Goal: Task Accomplishment & Management: Complete application form

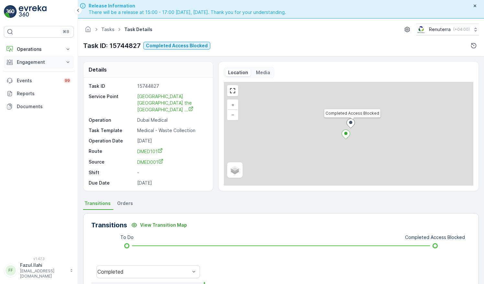
click at [52, 61] on p "Engagement" at bounding box center [39, 62] width 44 height 6
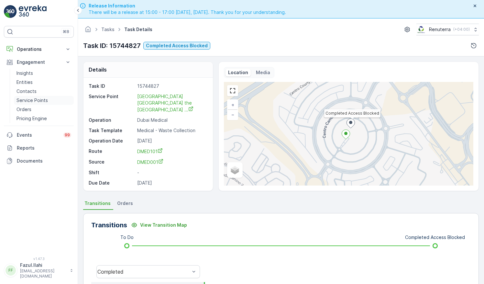
click at [35, 97] on p "Service Points" at bounding box center [32, 100] width 31 height 6
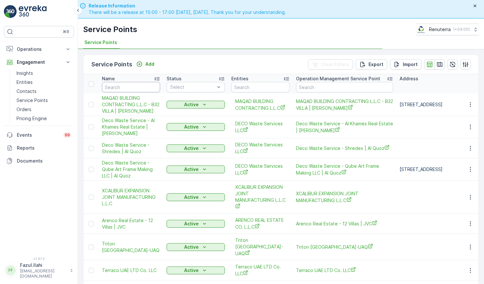
click at [143, 85] on input "text" at bounding box center [131, 87] width 58 height 10
type input "concord"
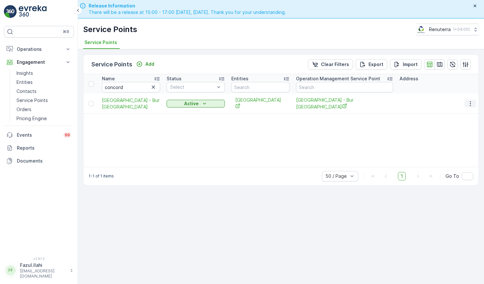
click at [471, 102] on icon "button" at bounding box center [470, 103] width 6 height 6
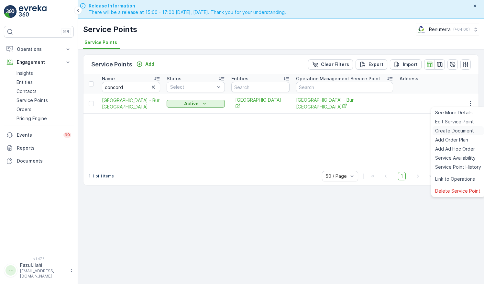
click at [454, 130] on span "Create Document" at bounding box center [454, 131] width 39 height 6
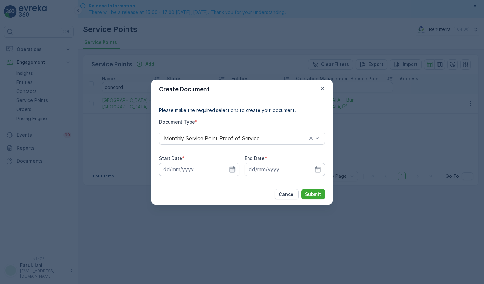
click at [232, 168] on icon "button" at bounding box center [232, 169] width 6 height 6
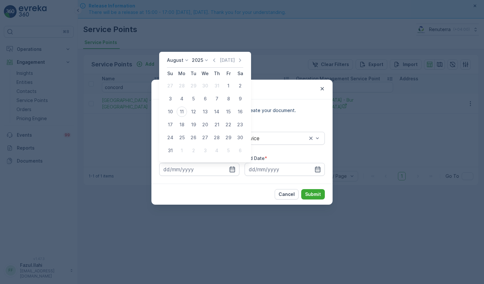
click at [214, 58] on icon "button" at bounding box center [214, 60] width 6 height 6
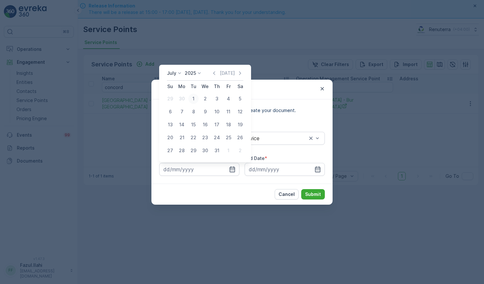
click at [190, 98] on div "1" at bounding box center [193, 99] width 10 height 10
type input "01.07.2025"
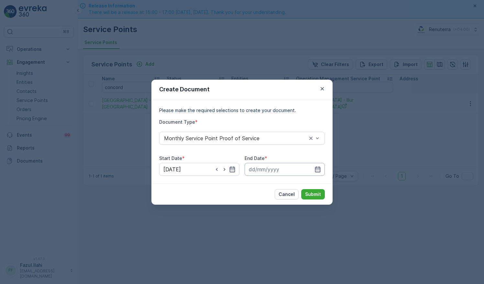
click at [324, 171] on input at bounding box center [285, 169] width 80 height 13
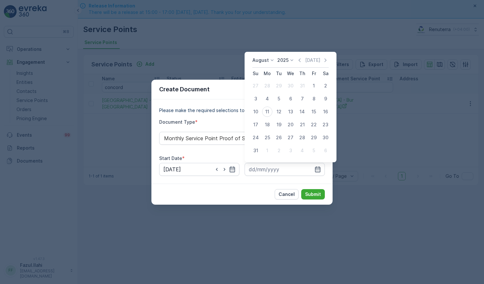
drag, startPoint x: 302, startPoint y: 58, endPoint x: 303, endPoint y: 62, distance: 4.2
click at [302, 58] on icon "button" at bounding box center [300, 60] width 6 height 6
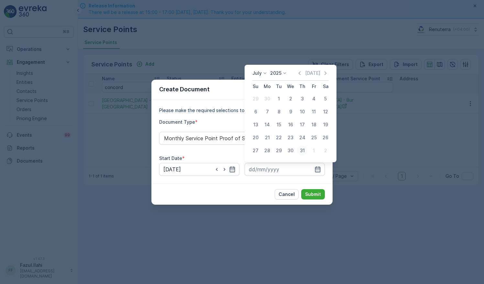
click at [302, 152] on div "31" at bounding box center [302, 150] width 10 height 10
type input "31.07.2025"
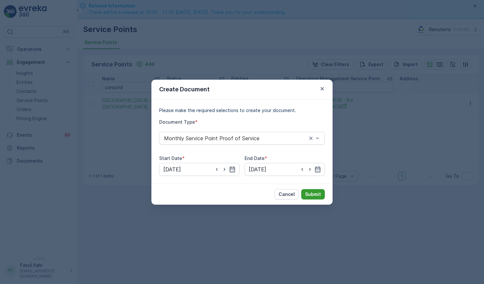
click at [318, 192] on p "Submit" at bounding box center [313, 194] width 16 height 6
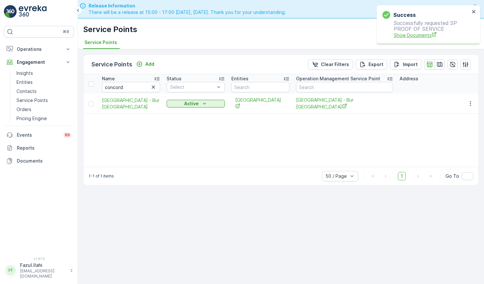
click at [414, 35] on span "Show Documents" at bounding box center [432, 35] width 76 height 7
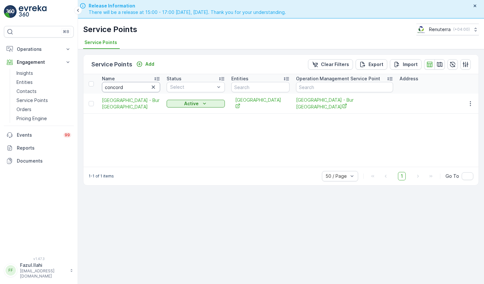
click at [137, 88] on input "concord" at bounding box center [131, 87] width 58 height 10
click at [137, 87] on input "concord" at bounding box center [131, 87] width 58 height 10
type input "bawabat"
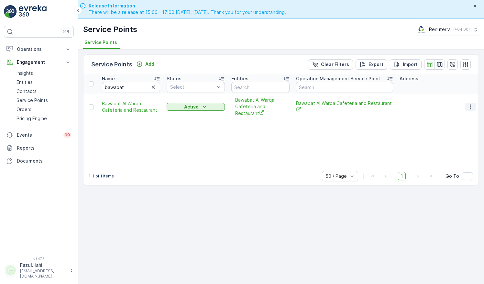
click at [471, 106] on icon "button" at bounding box center [470, 106] width 1 height 5
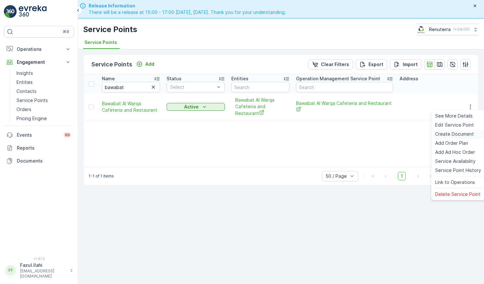
click at [451, 133] on span "Create Document" at bounding box center [454, 134] width 39 height 6
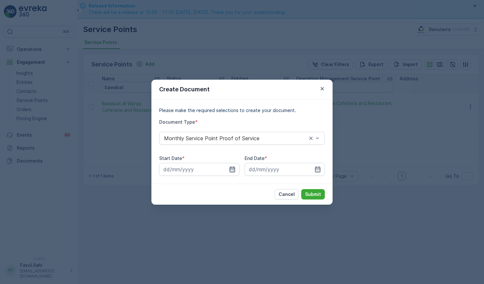
click at [230, 168] on icon "button" at bounding box center [233, 169] width 6 height 6
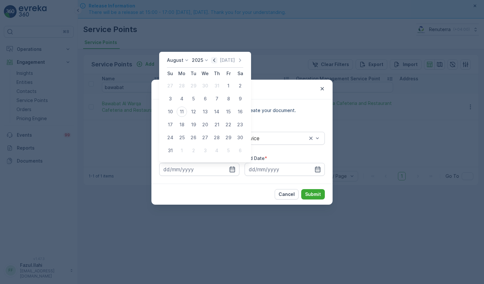
click at [216, 59] on icon "button" at bounding box center [214, 60] width 6 height 6
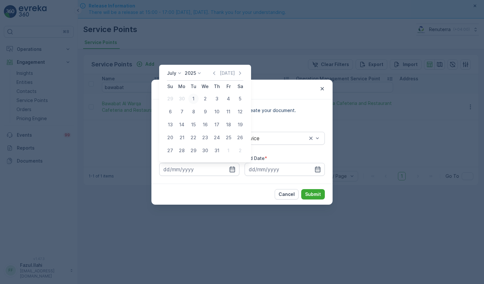
click at [195, 98] on div "1" at bounding box center [193, 99] width 10 height 10
type input "01.07.2025"
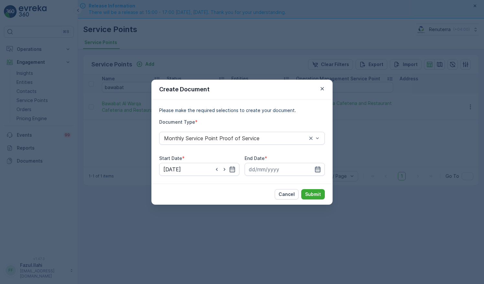
click at [319, 168] on icon "button" at bounding box center [318, 169] width 6 height 6
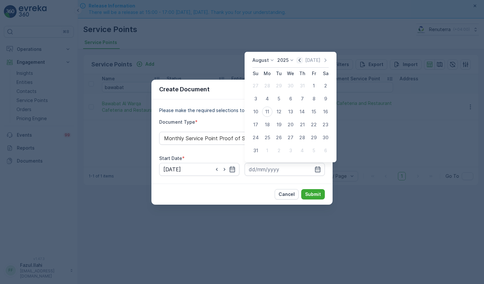
click at [302, 60] on icon "button" at bounding box center [300, 60] width 6 height 6
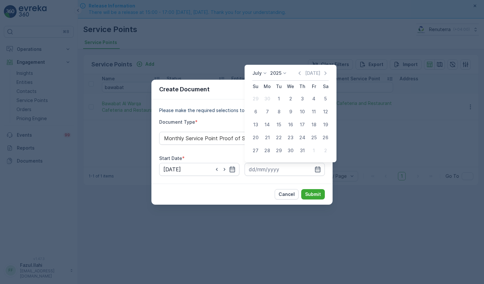
drag, startPoint x: 303, startPoint y: 150, endPoint x: 303, endPoint y: 159, distance: 9.4
click at [303, 150] on div "31" at bounding box center [302, 150] width 10 height 10
type input "31.07.2025"
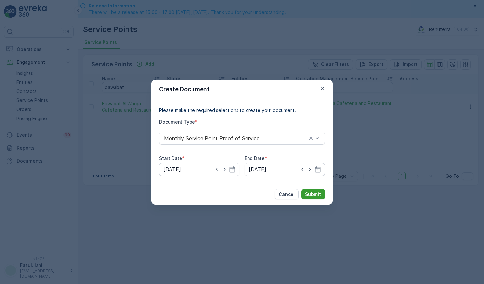
click at [316, 197] on button "Submit" at bounding box center [313, 194] width 24 height 10
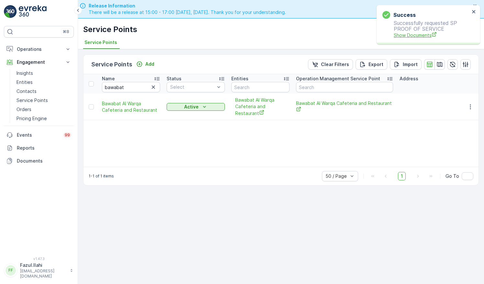
click at [416, 35] on span "Show Documents" at bounding box center [432, 35] width 76 height 7
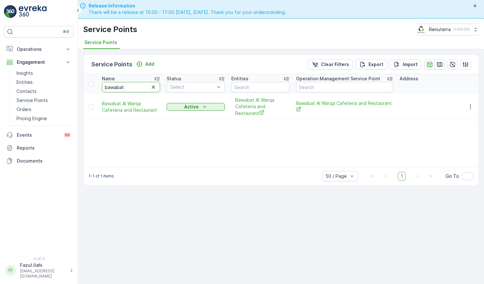
click at [128, 85] on input "bawabat" at bounding box center [131, 87] width 58 height 10
click at [128, 86] on input "bawabat" at bounding box center [131, 87] width 58 height 10
type input "Bayan"
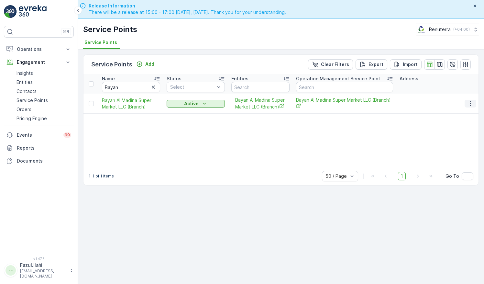
click at [465, 104] on td at bounding box center [470, 104] width 17 height 20
click at [471, 103] on icon "button" at bounding box center [470, 103] width 1 height 5
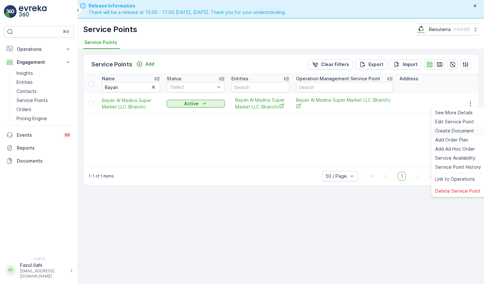
click at [454, 130] on span "Create Document" at bounding box center [454, 131] width 39 height 6
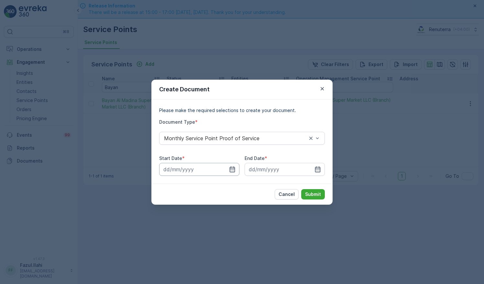
click at [229, 171] on input at bounding box center [199, 169] width 80 height 13
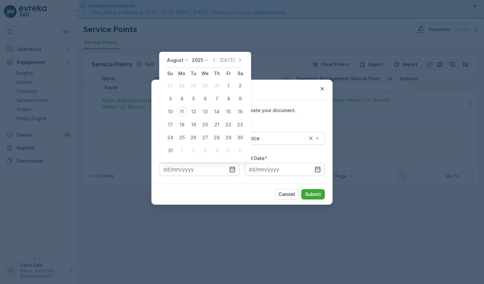
drag, startPoint x: 216, startPoint y: 59, endPoint x: 220, endPoint y: 74, distance: 16.3
click at [216, 59] on icon "button" at bounding box center [214, 60] width 6 height 6
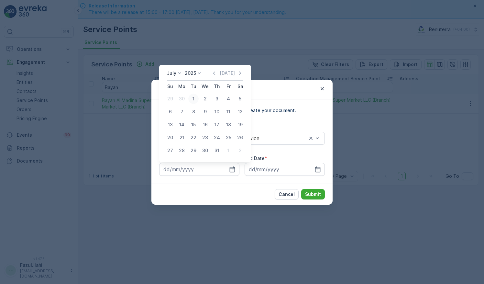
click at [193, 96] on div "1" at bounding box center [193, 99] width 10 height 10
type input "01.07.2025"
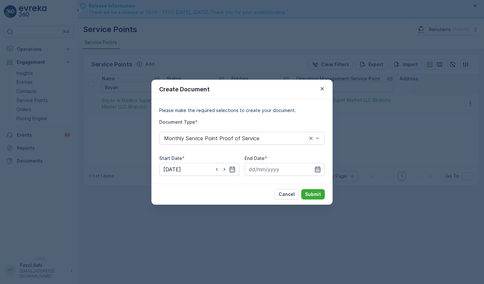
click at [316, 166] on icon "button" at bounding box center [318, 169] width 6 height 6
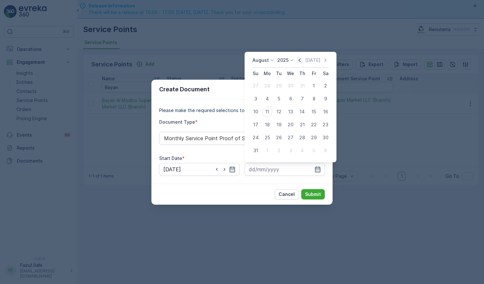
click at [300, 60] on icon "button" at bounding box center [300, 60] width 6 height 6
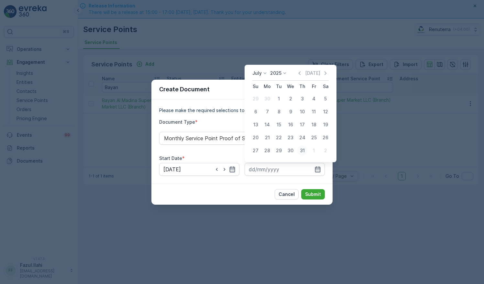
click at [304, 149] on div "31" at bounding box center [302, 150] width 10 height 10
type input "31.07.2025"
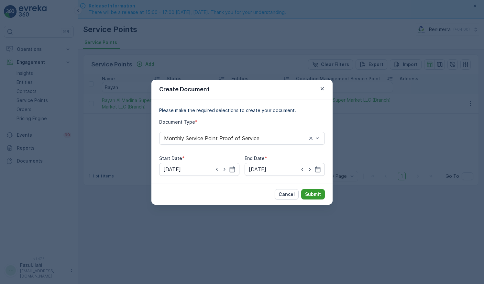
click at [312, 194] on p "Submit" at bounding box center [313, 194] width 16 height 6
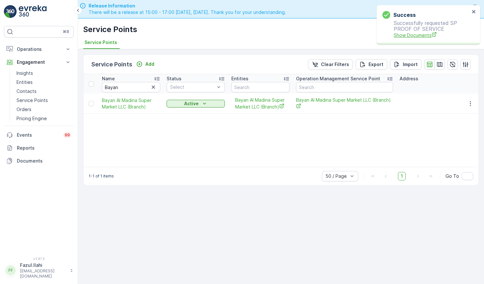
click at [419, 38] on span "Show Documents" at bounding box center [432, 35] width 76 height 7
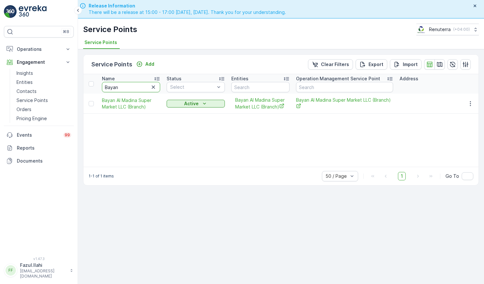
click at [134, 87] on input "Bayan" at bounding box center [131, 87] width 58 height 10
drag, startPoint x: 134, startPoint y: 87, endPoint x: 133, endPoint y: 93, distance: 6.2
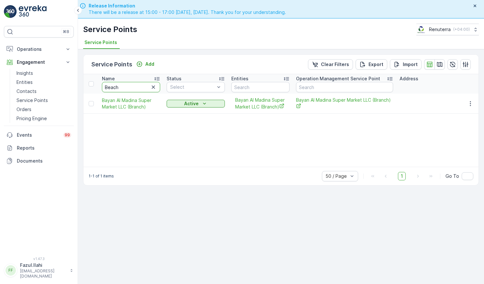
type input "Beach"
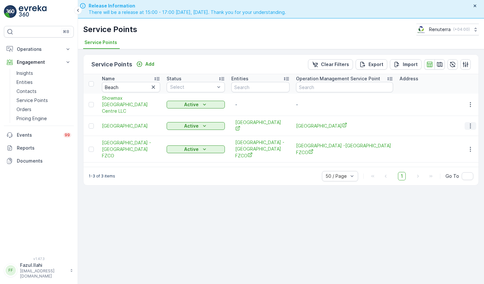
click at [471, 123] on icon "button" at bounding box center [470, 125] width 1 height 5
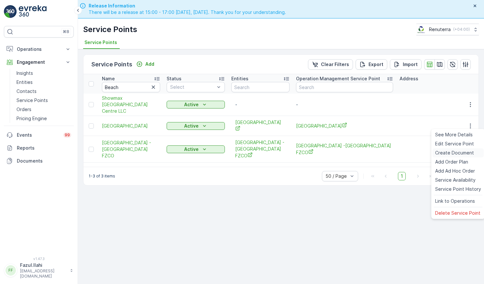
click at [456, 151] on span "Create Document" at bounding box center [454, 153] width 39 height 6
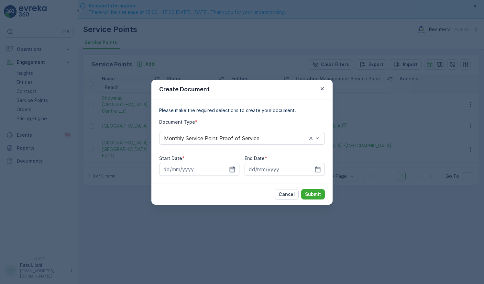
click at [235, 167] on icon "button" at bounding box center [232, 169] width 6 height 6
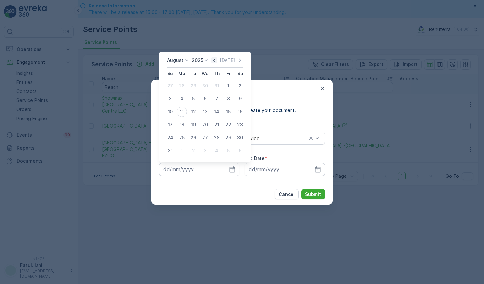
click at [216, 60] on icon "button" at bounding box center [214, 60] width 6 height 6
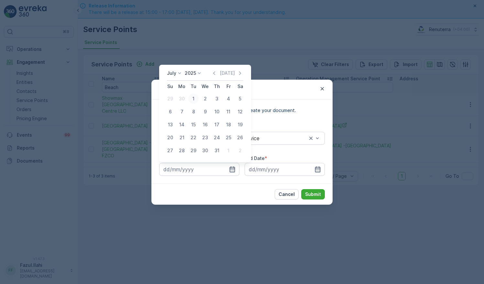
click at [190, 99] on div "1" at bounding box center [193, 99] width 10 height 10
type input "01.07.2025"
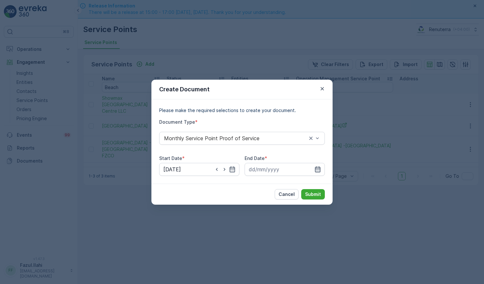
click at [318, 172] on icon "button" at bounding box center [318, 169] width 6 height 6
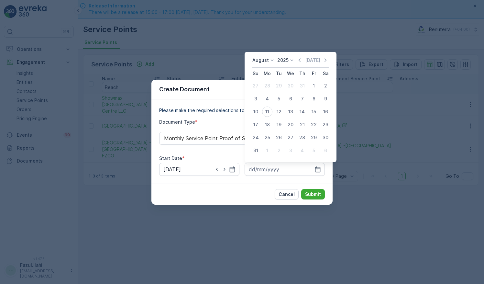
click at [301, 59] on icon "button" at bounding box center [300, 60] width 6 height 6
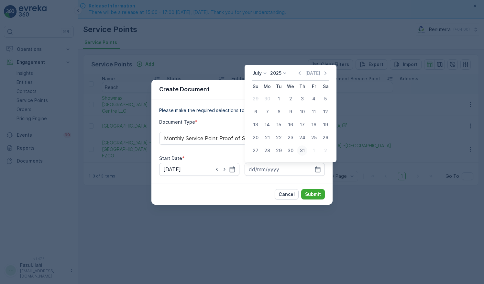
click at [300, 151] on div "31" at bounding box center [302, 150] width 10 height 10
type input "31.07.2025"
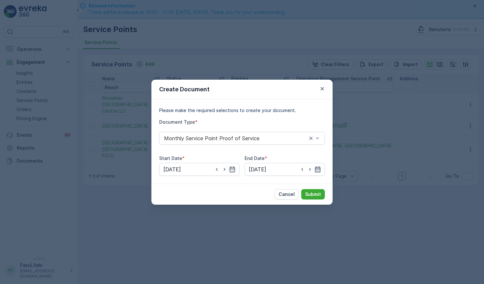
click at [319, 167] on icon "button" at bounding box center [318, 169] width 6 height 6
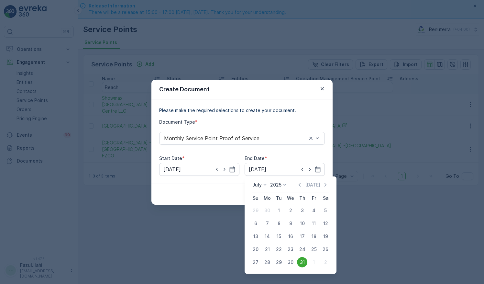
click at [388, 174] on div "Create Document Please make the required selections to create your document. Do…" at bounding box center [242, 142] width 484 height 284
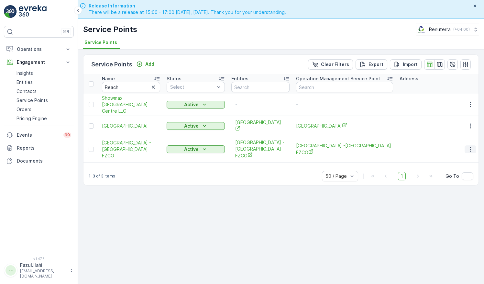
click at [471, 147] on icon "button" at bounding box center [470, 149] width 1 height 5
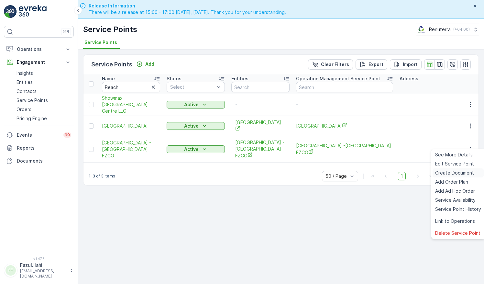
click at [440, 171] on span "Create Document" at bounding box center [454, 173] width 39 height 6
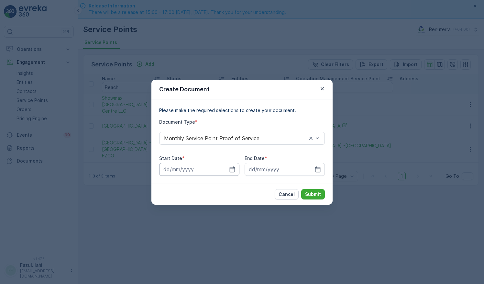
click at [232, 173] on input at bounding box center [199, 169] width 80 height 13
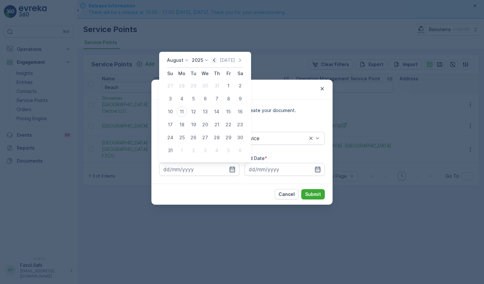
click at [216, 60] on icon "button" at bounding box center [214, 60] width 6 height 6
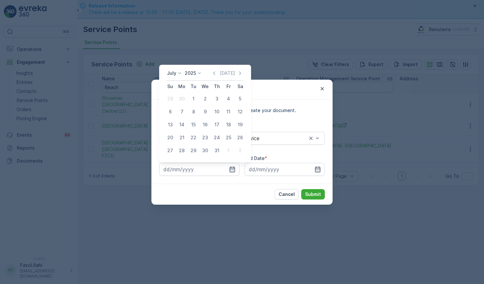
click at [193, 99] on div "1" at bounding box center [193, 99] width 10 height 10
type input "01.07.2025"
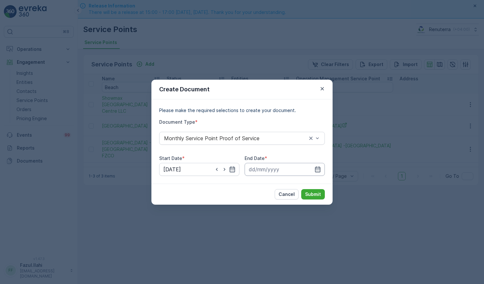
click at [321, 174] on input at bounding box center [285, 169] width 80 height 13
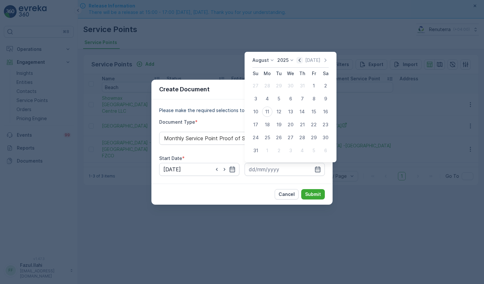
click at [302, 61] on icon "button" at bounding box center [300, 60] width 6 height 6
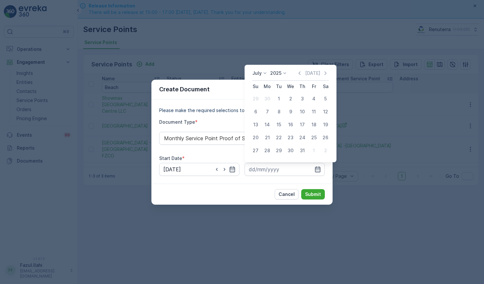
drag, startPoint x: 301, startPoint y: 150, endPoint x: 324, endPoint y: 227, distance: 80.8
click at [300, 150] on div "31" at bounding box center [302, 150] width 10 height 10
type input "31.07.2025"
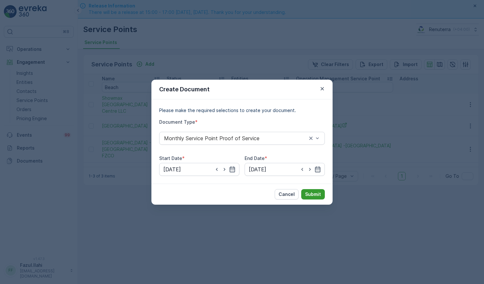
click at [318, 194] on p "Submit" at bounding box center [313, 194] width 16 height 6
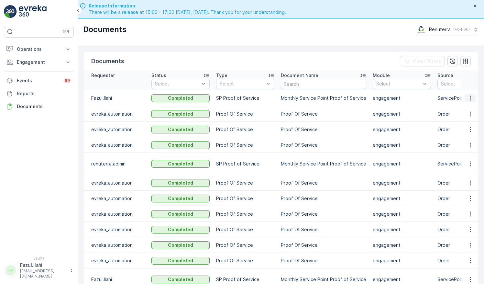
click at [468, 96] on icon "button" at bounding box center [470, 98] width 6 height 6
click at [461, 108] on span "See Details" at bounding box center [468, 107] width 25 height 6
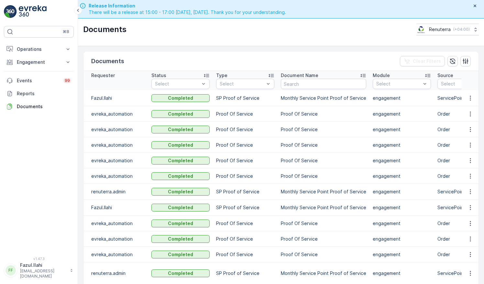
click at [470, 93] on td at bounding box center [470, 98] width 17 height 16
click at [468, 100] on icon "button" at bounding box center [470, 98] width 6 height 6
click at [464, 105] on span "See Details" at bounding box center [468, 107] width 25 height 6
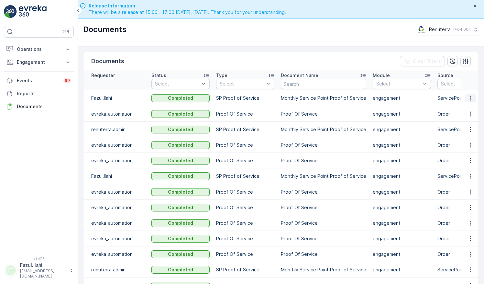
click at [470, 98] on icon "button" at bounding box center [470, 98] width 6 height 6
click at [469, 110] on div "See Details" at bounding box center [469, 107] width 30 height 9
click at [468, 98] on icon "button" at bounding box center [470, 98] width 6 height 6
click at [465, 109] on span "See Details" at bounding box center [468, 107] width 25 height 6
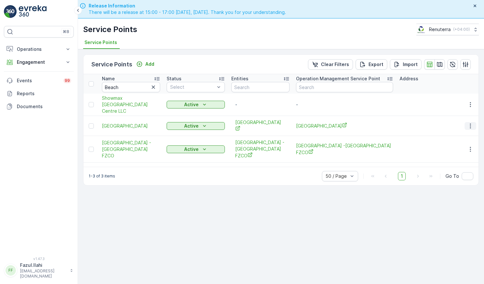
click at [473, 125] on icon "button" at bounding box center [470, 126] width 6 height 6
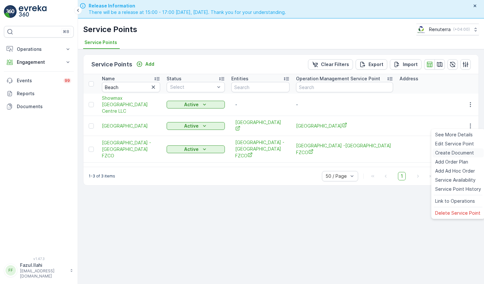
click at [451, 153] on span "Create Document" at bounding box center [454, 153] width 39 height 6
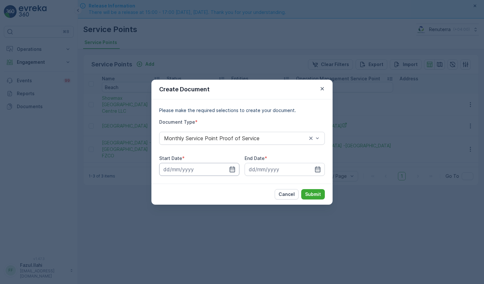
drag, startPoint x: 232, startPoint y: 172, endPoint x: 219, endPoint y: 168, distance: 12.9
click at [233, 171] on icon "button" at bounding box center [232, 169] width 6 height 6
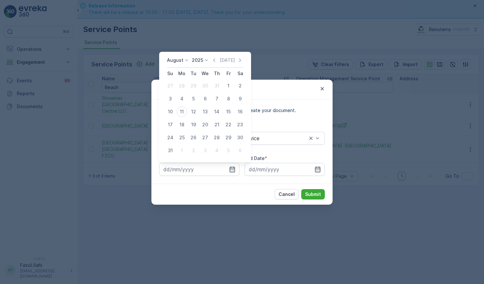
click at [215, 59] on icon "button" at bounding box center [214, 60] width 2 height 4
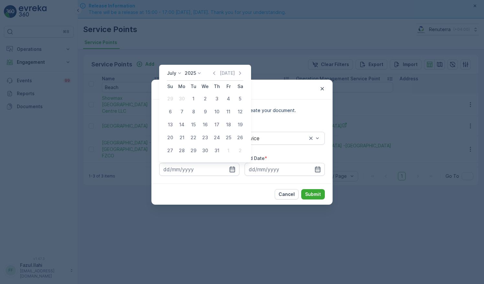
drag, startPoint x: 193, startPoint y: 99, endPoint x: 199, endPoint y: 113, distance: 15.6
click at [195, 97] on div "1" at bounding box center [193, 99] width 10 height 10
type input "01.07.2025"
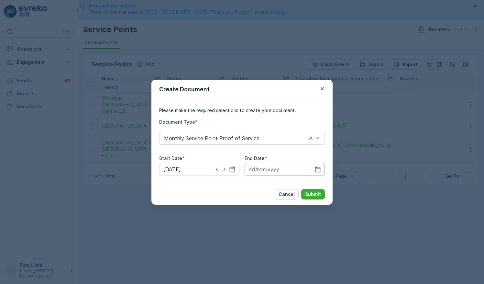
click at [321, 170] on div at bounding box center [285, 169] width 80 height 13
click at [320, 173] on input at bounding box center [285, 169] width 80 height 13
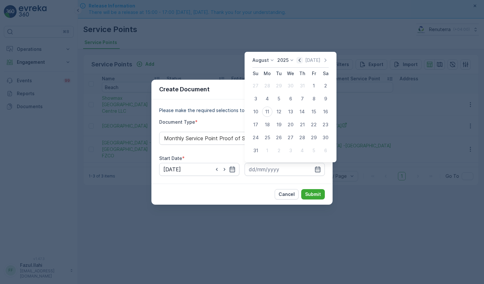
click at [300, 60] on icon "button" at bounding box center [300, 60] width 6 height 6
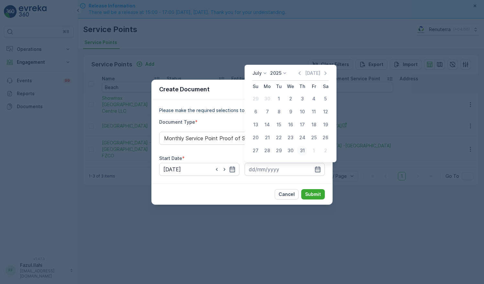
click at [300, 150] on div "31" at bounding box center [302, 150] width 10 height 10
type input "31.07.2025"
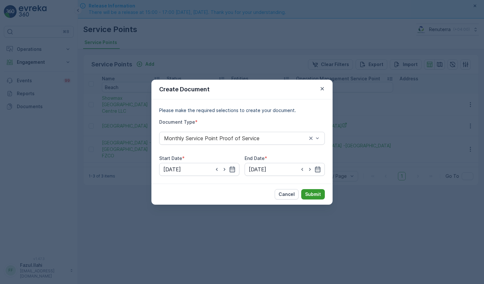
click at [320, 192] on p "Submit" at bounding box center [313, 194] width 16 height 6
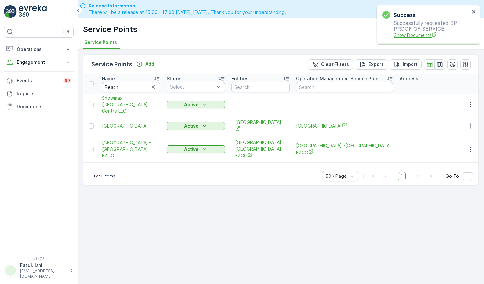
click at [423, 35] on span "Show Documents" at bounding box center [432, 35] width 76 height 7
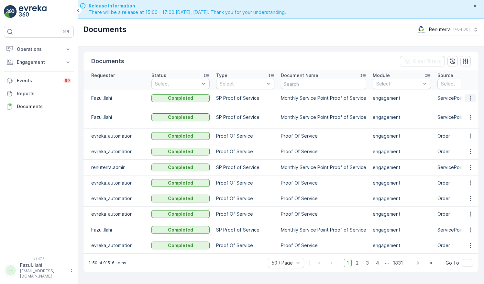
click at [471, 95] on icon "button" at bounding box center [470, 97] width 1 height 5
click at [464, 108] on span "See Details" at bounding box center [468, 107] width 25 height 6
